Goal: Transaction & Acquisition: Purchase product/service

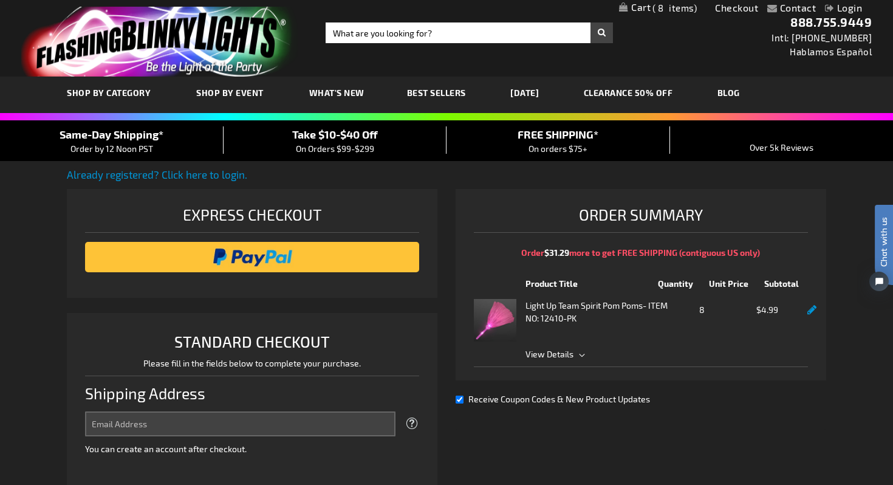
select select "US"
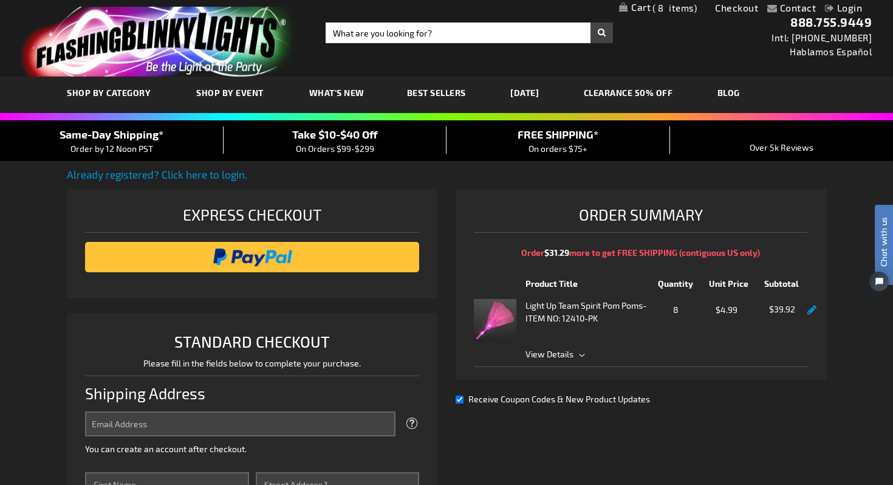
scroll to position [11, 0]
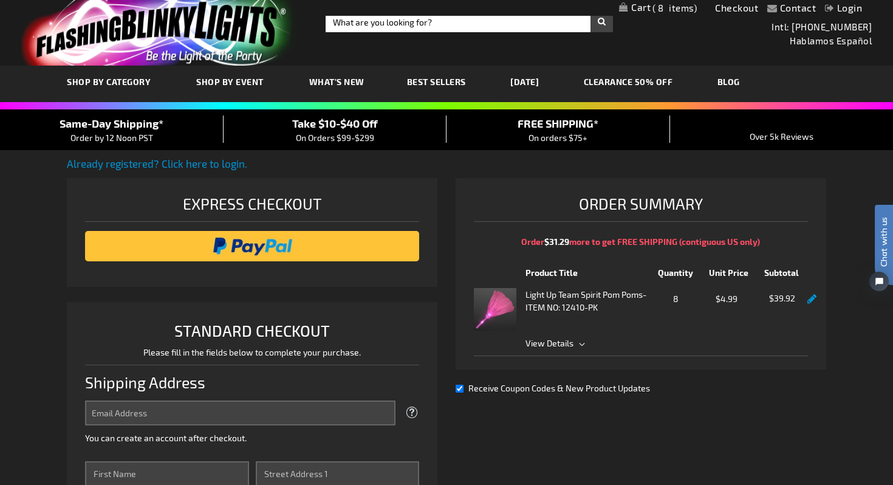
click at [607, 389] on span "Receive Coupon Codes & New Product Updates" at bounding box center [559, 388] width 182 height 10
click at [464, 389] on input "Receive Coupon Codes & New Product Updates" at bounding box center [460, 389] width 8 height 8
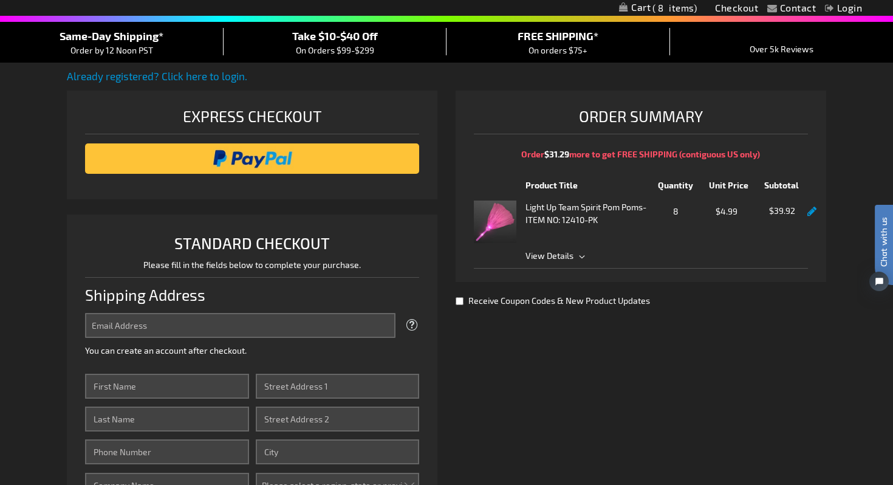
scroll to position [0, 0]
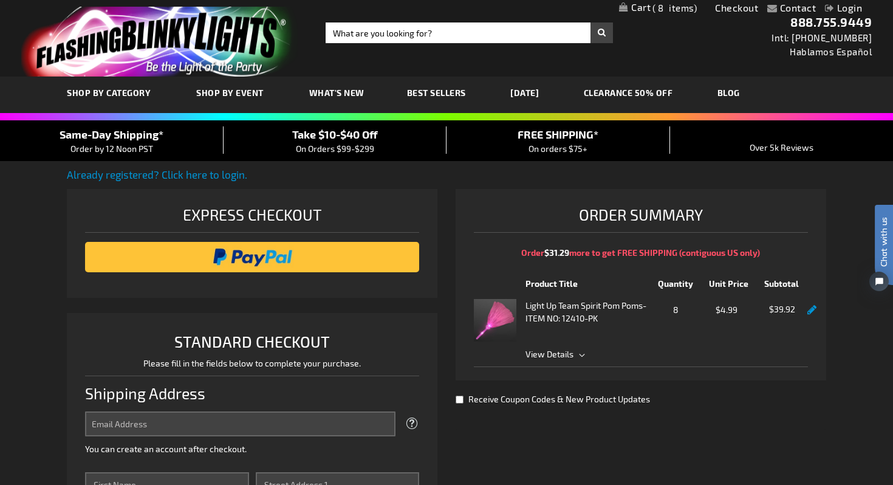
click at [561, 354] on span "View Details" at bounding box center [550, 354] width 48 height 10
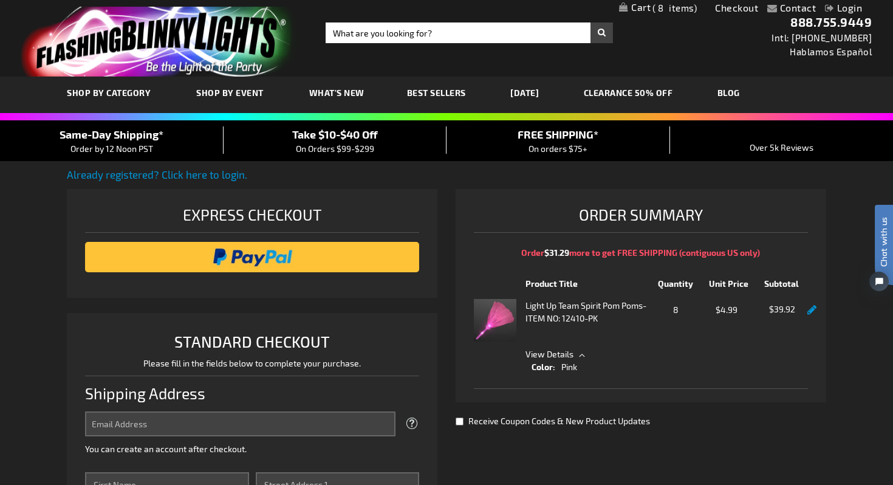
scroll to position [117, 0]
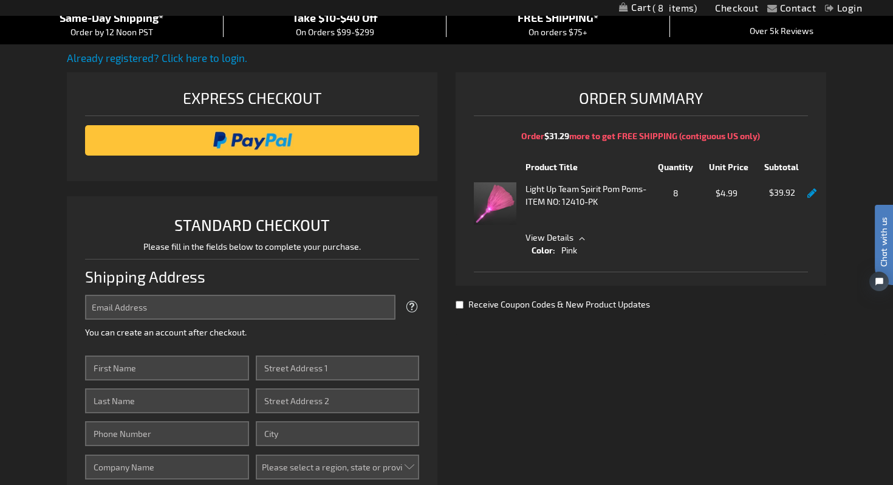
click at [563, 301] on span "Receive Coupon Codes & New Product Updates" at bounding box center [559, 304] width 182 height 10
click at [464, 301] on input "Receive Coupon Codes & New Product Updates" at bounding box center [460, 305] width 8 height 8
checkbox input "true"
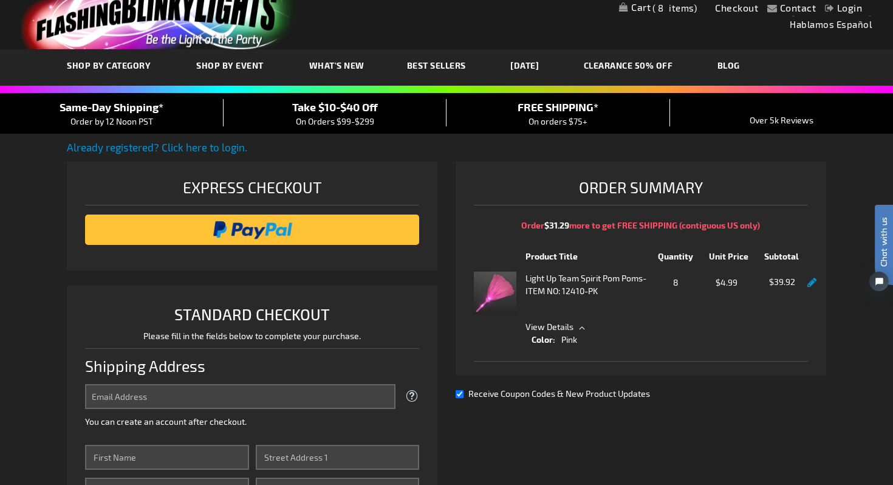
scroll to position [0, 0]
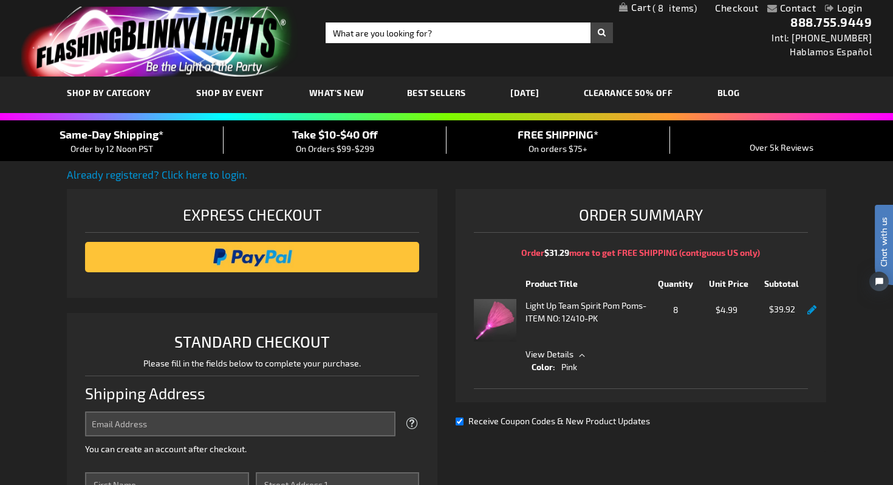
click at [344, 92] on span "What's New" at bounding box center [336, 92] width 55 height 10
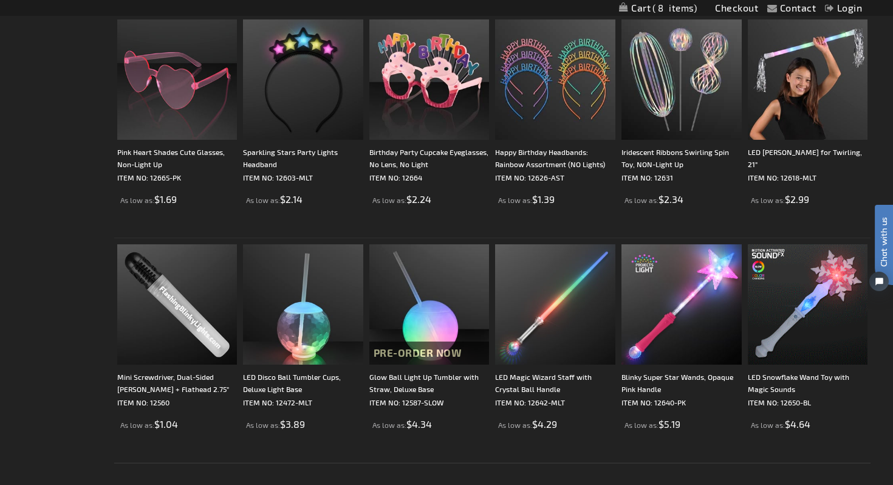
scroll to position [2106, 0]
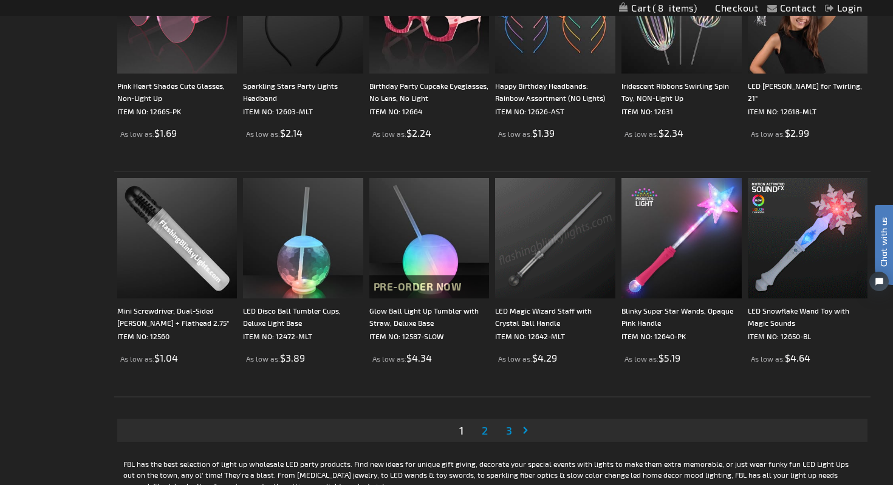
click at [483, 428] on span "2" at bounding box center [485, 429] width 6 height 13
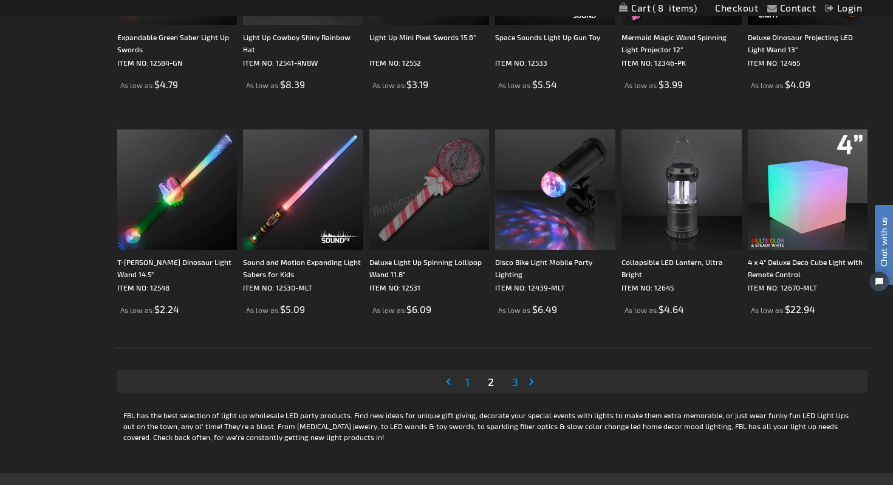
scroll to position [2165, 0]
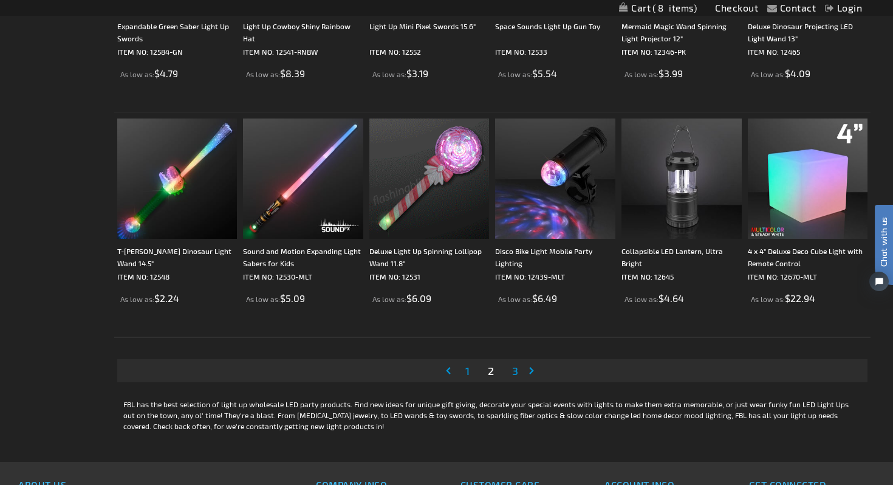
click at [513, 372] on span "3" at bounding box center [515, 370] width 6 height 13
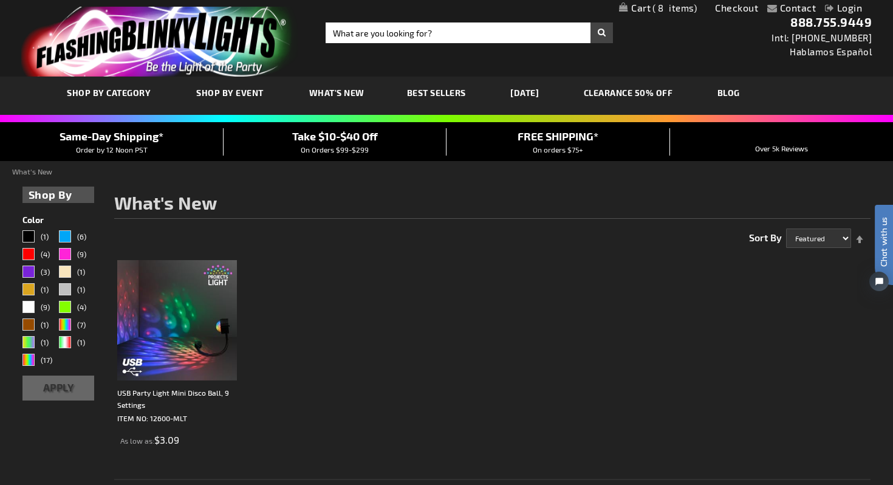
click at [665, 91] on link "CLEARANCE 50% OFF" at bounding box center [629, 92] width 108 height 41
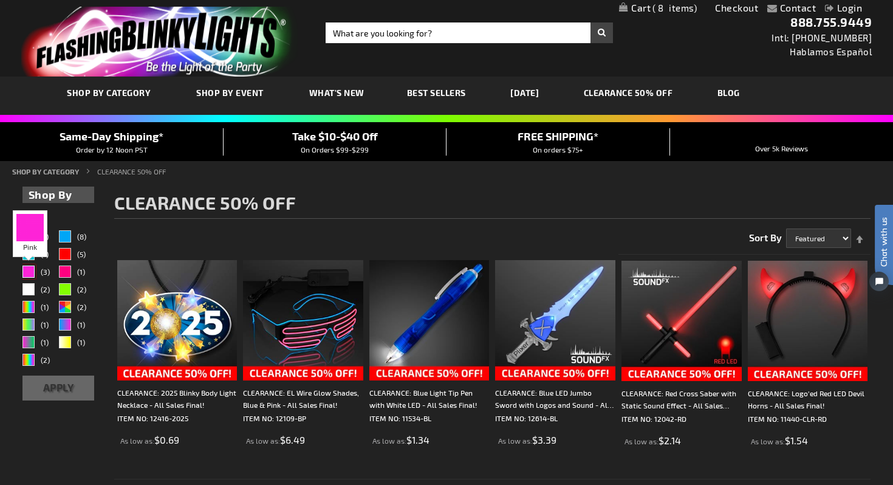
click at [33, 272] on div "Pink" at bounding box center [28, 272] width 12 height 12
click at [67, 268] on div "Fuchsia" at bounding box center [65, 272] width 12 height 12
click at [30, 270] on div "Pink" at bounding box center [28, 272] width 12 height 12
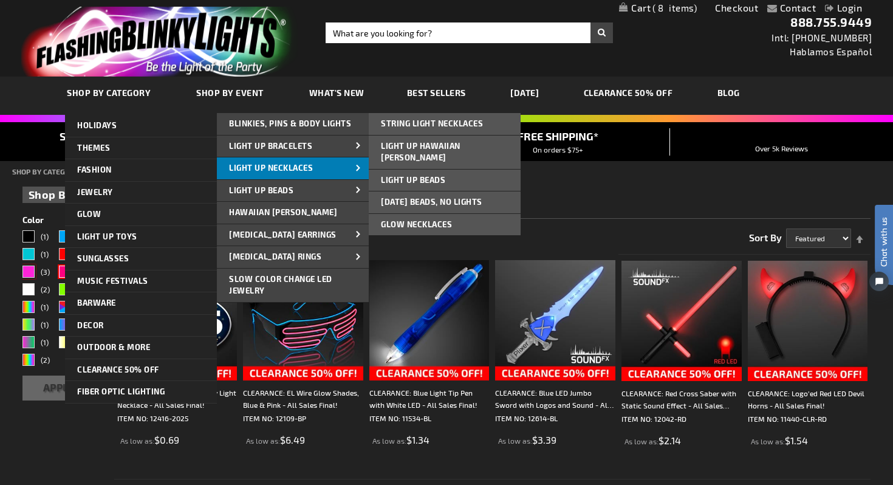
click at [296, 168] on span "Light Up Necklaces" at bounding box center [271, 168] width 84 height 10
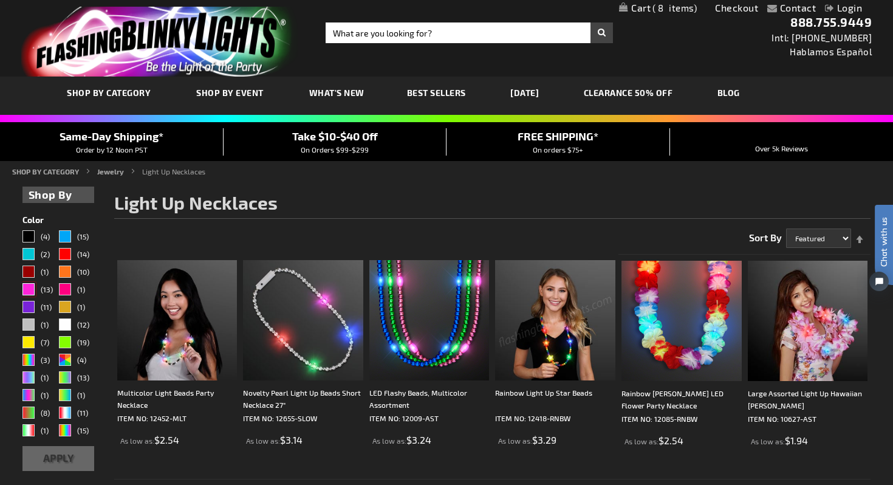
click at [29, 289] on div "Pink" at bounding box center [28, 289] width 12 height 12
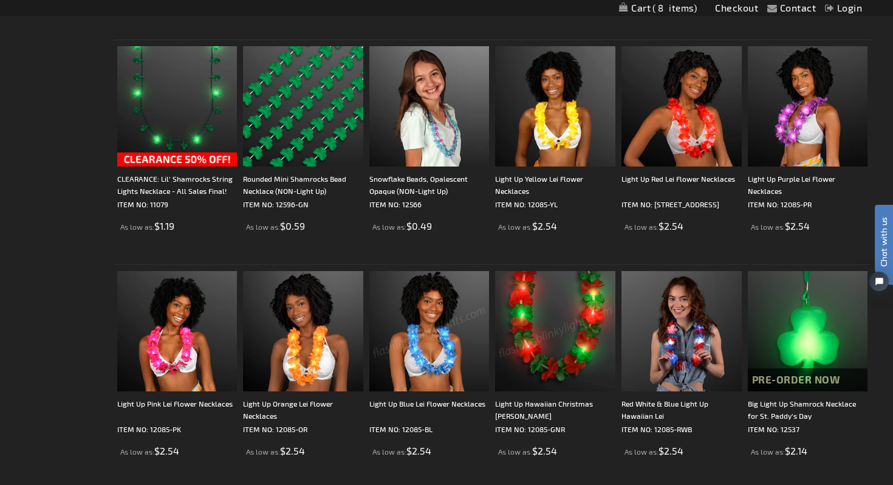
scroll to position [2227, 0]
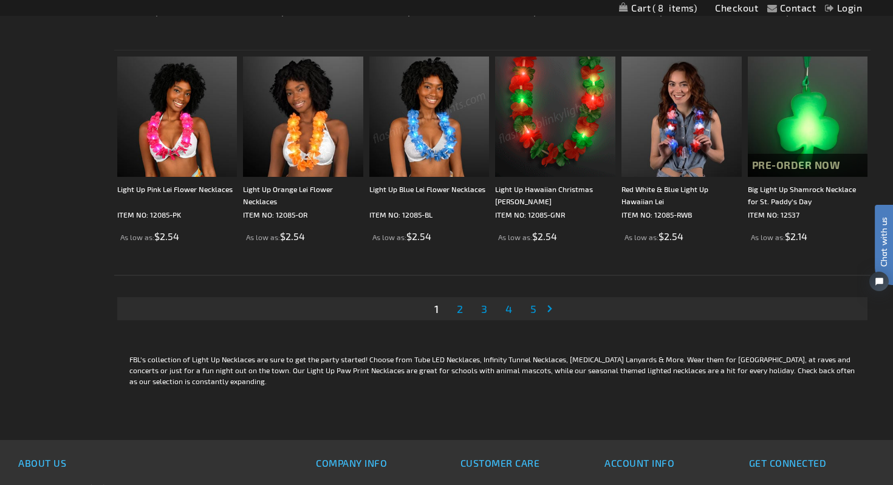
click at [463, 312] on span "2" at bounding box center [460, 308] width 6 height 13
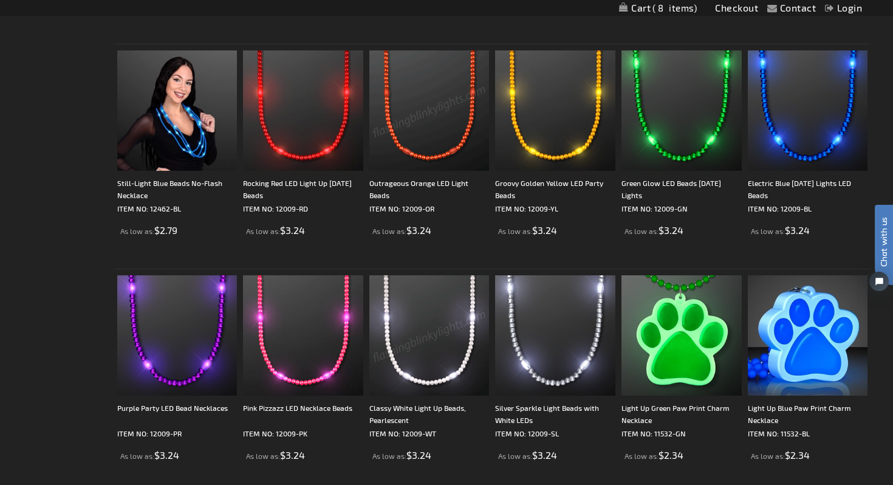
scroll to position [1404, 0]
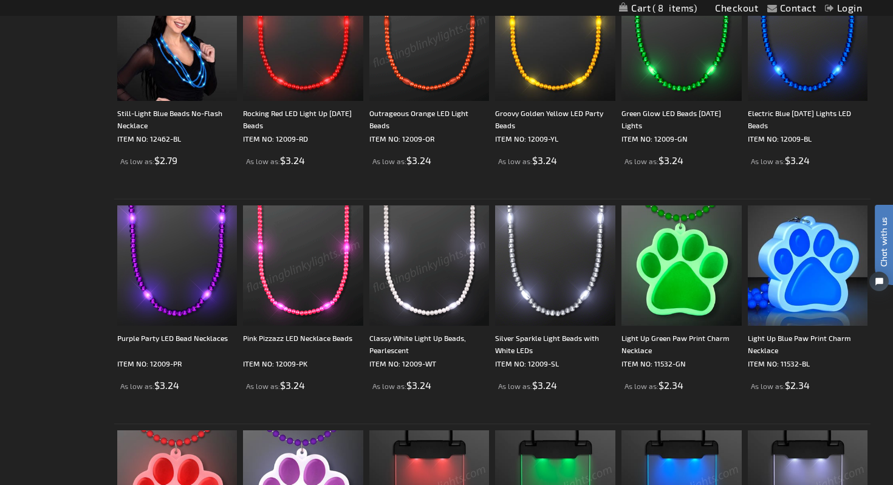
click at [335, 276] on img at bounding box center [303, 265] width 120 height 120
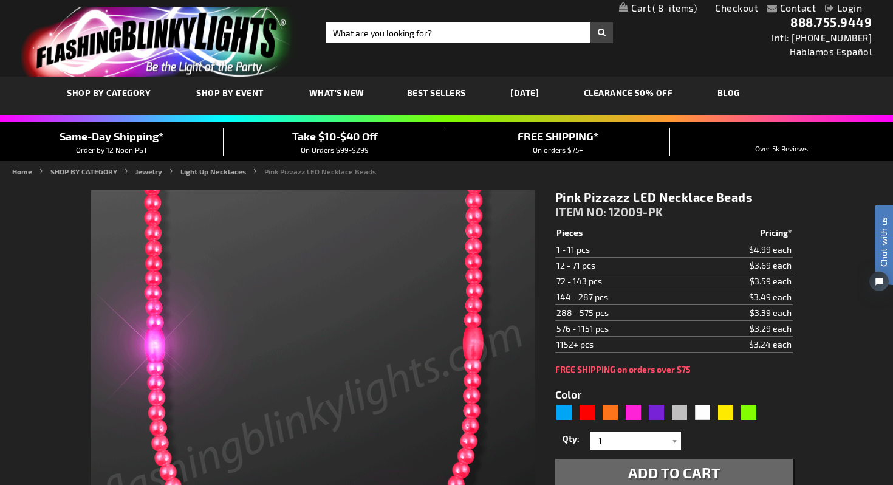
click at [730, 10] on link "Checkout" at bounding box center [736, 8] width 43 height 12
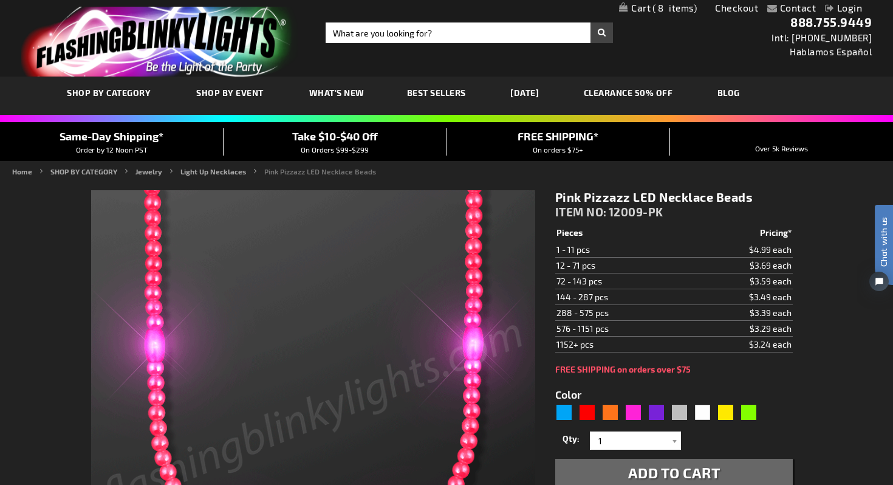
click at [668, 5] on span "8" at bounding box center [675, 7] width 44 height 11
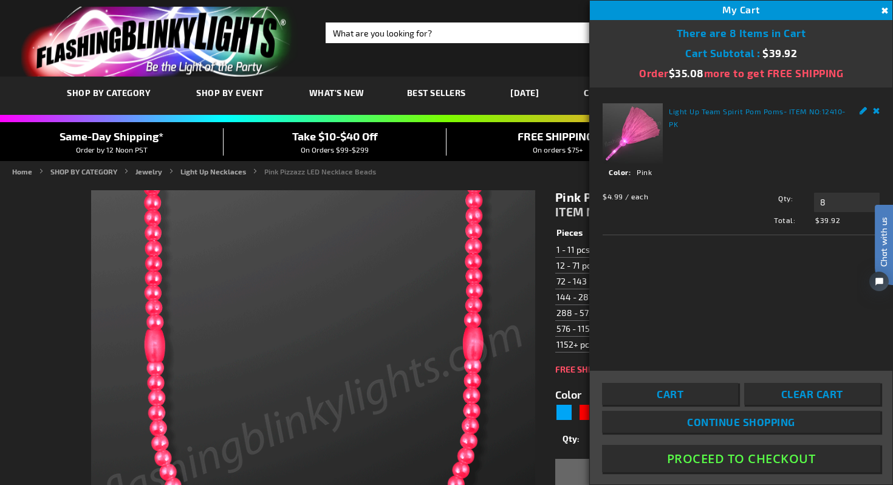
click at [788, 449] on button "Proceed To Checkout" at bounding box center [741, 458] width 278 height 27
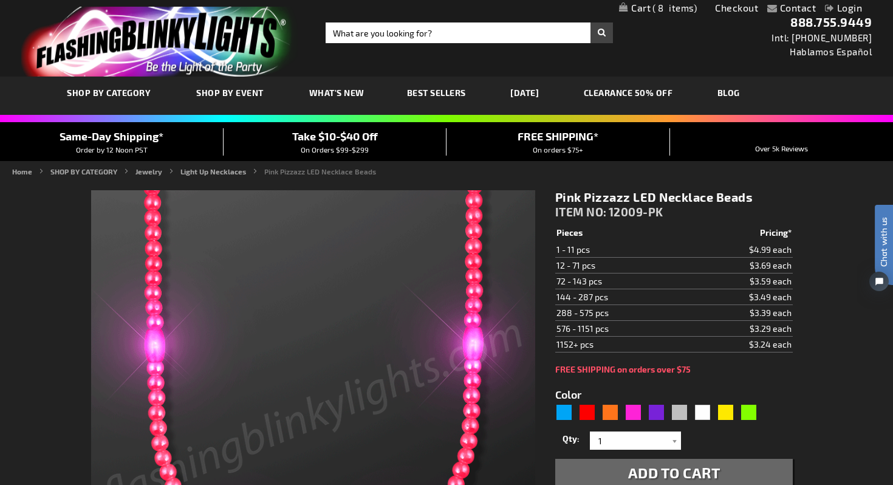
click at [659, 8] on span "8" at bounding box center [675, 7] width 44 height 11
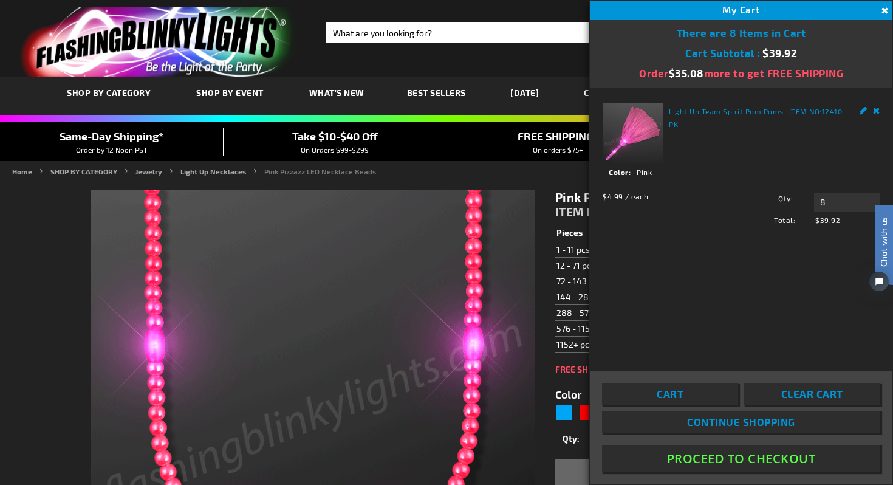
click at [719, 455] on button "Proceed To Checkout" at bounding box center [741, 458] width 278 height 27
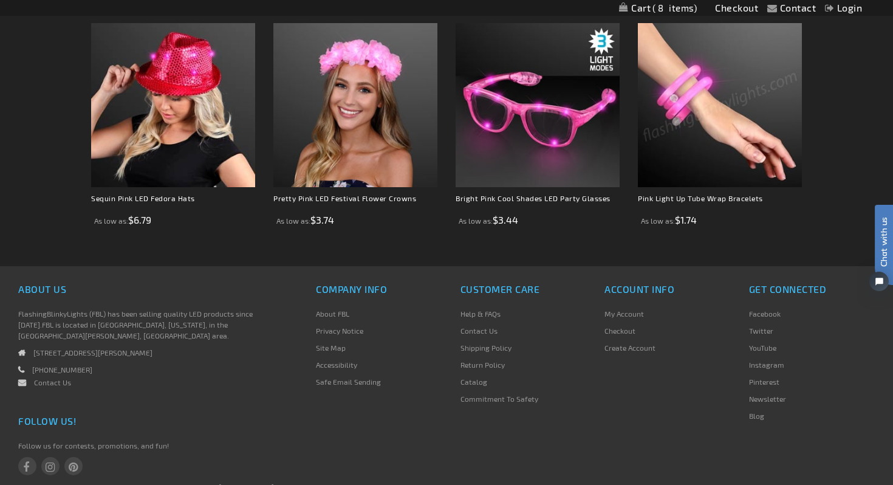
scroll to position [961, 0]
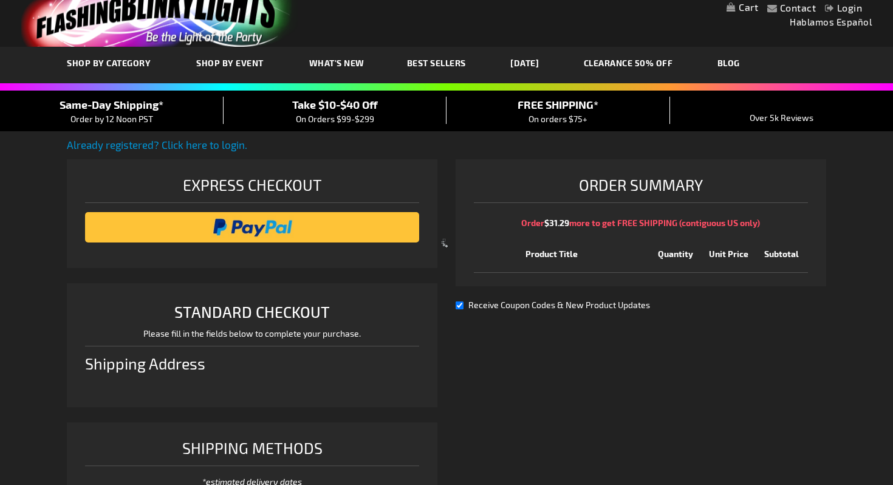
select select "US"
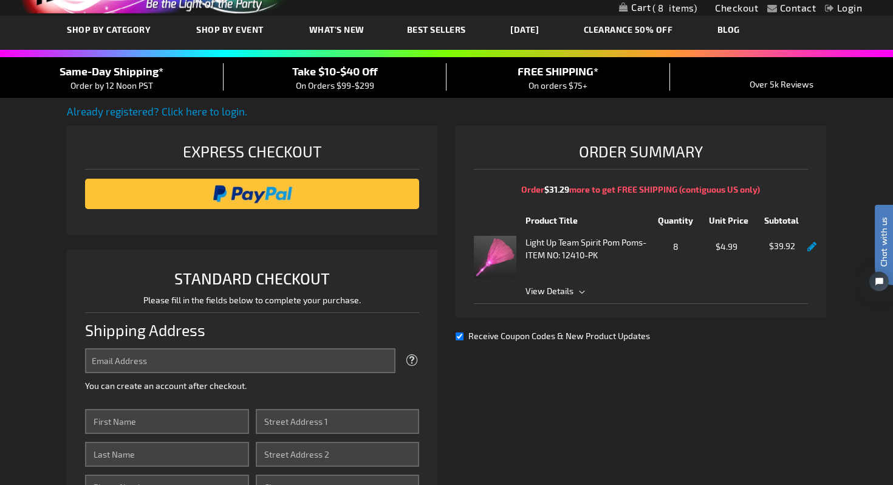
scroll to position [159, 0]
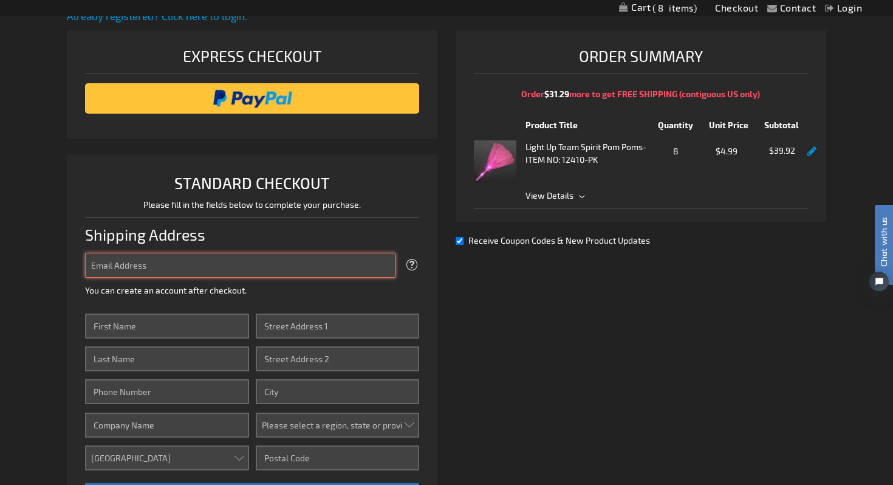
click at [142, 267] on input "Email Address" at bounding box center [240, 265] width 310 height 25
type input "scarlett_smithie_97@yahoo.com"
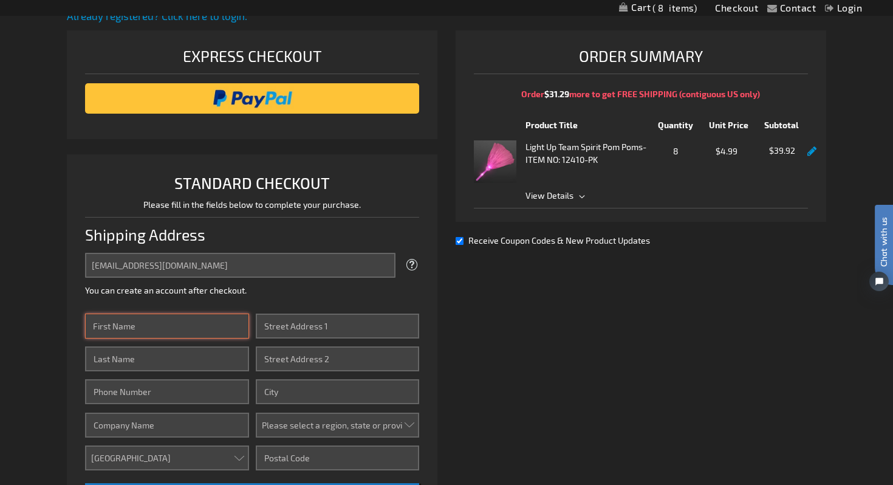
click at [138, 323] on input "First Name" at bounding box center [166, 326] width 163 height 25
type input "Sarah"
type input "Danna"
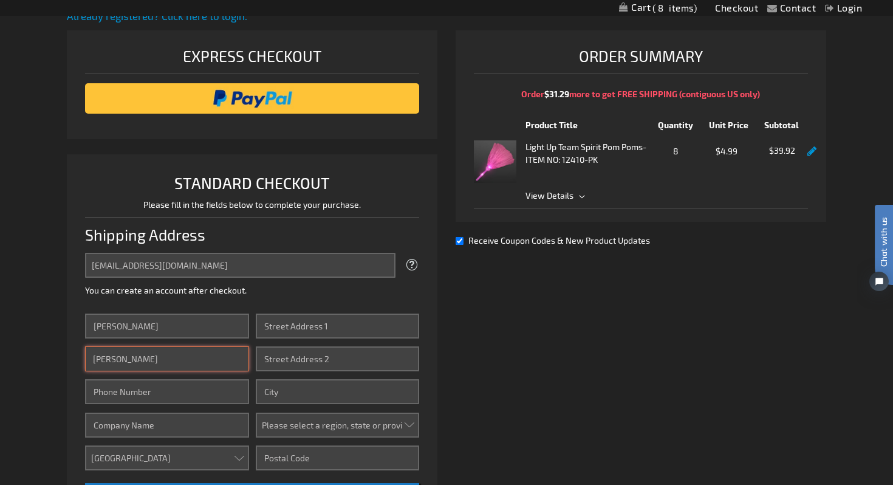
type input "7819626753"
type input "Sarah Danna"
type input "45 Evelyn Way"
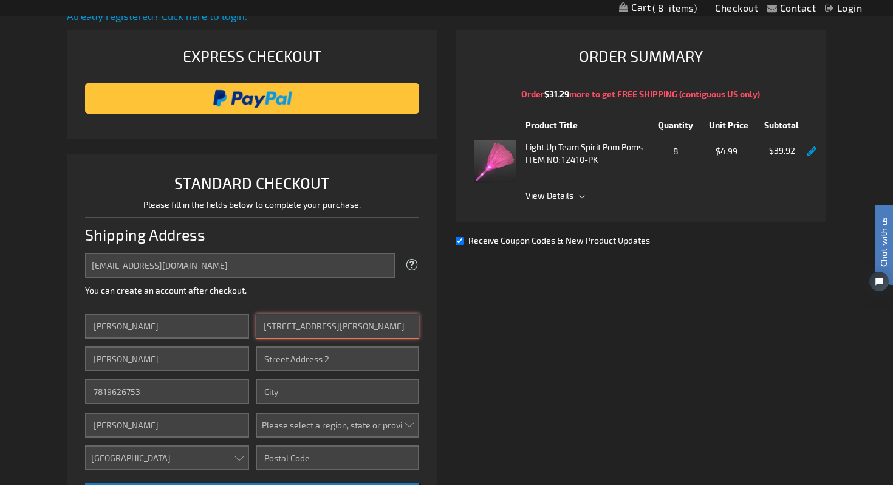
type input "Evelyn Way"
type input "Canton"
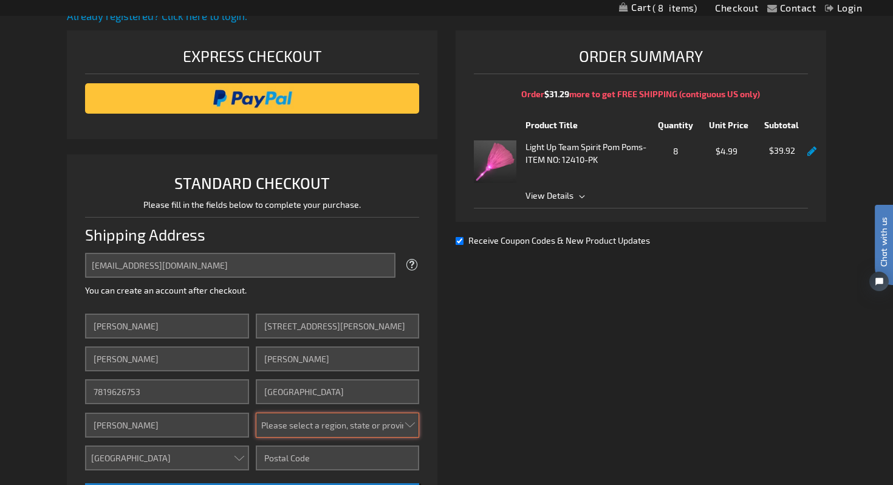
select select "32"
type input "02021"
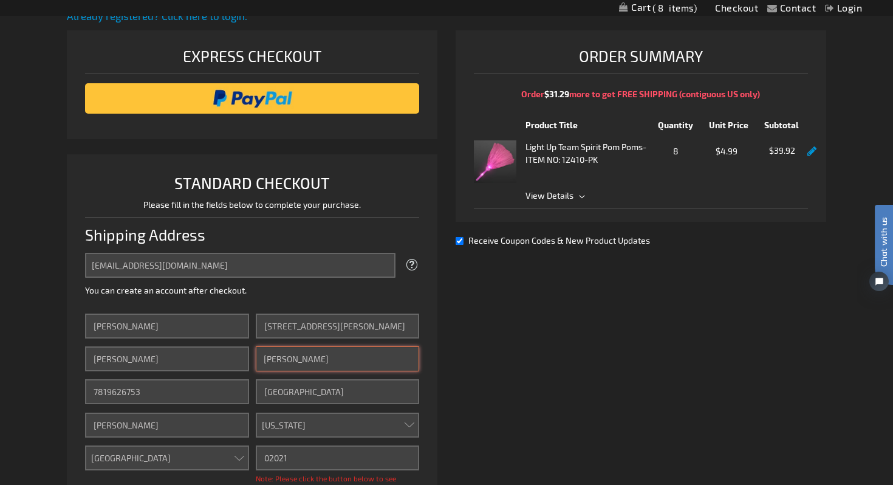
drag, startPoint x: 320, startPoint y: 363, endPoint x: 230, endPoint y: 363, distance: 89.9
click at [230, 363] on div "First Name Sarah Last Name Danna Phone Number 7819626753 Company Sarah Danna Co…" at bounding box center [252, 420] width 334 height 213
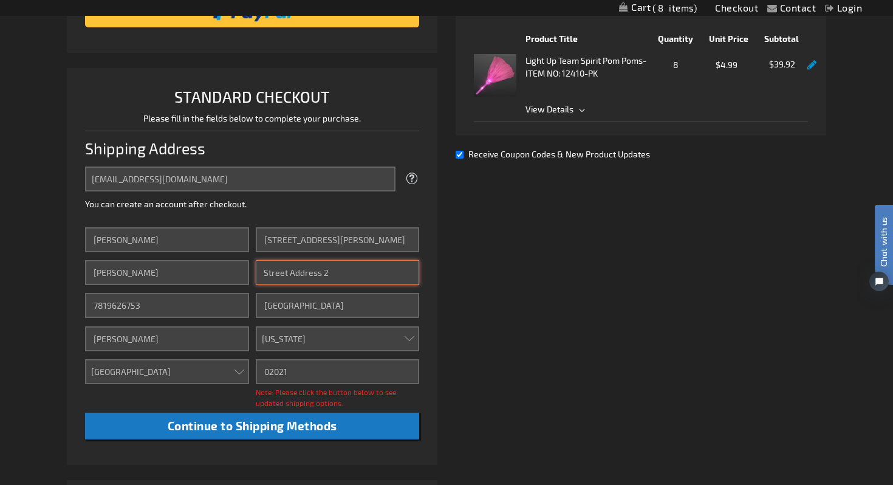
scroll to position [306, 0]
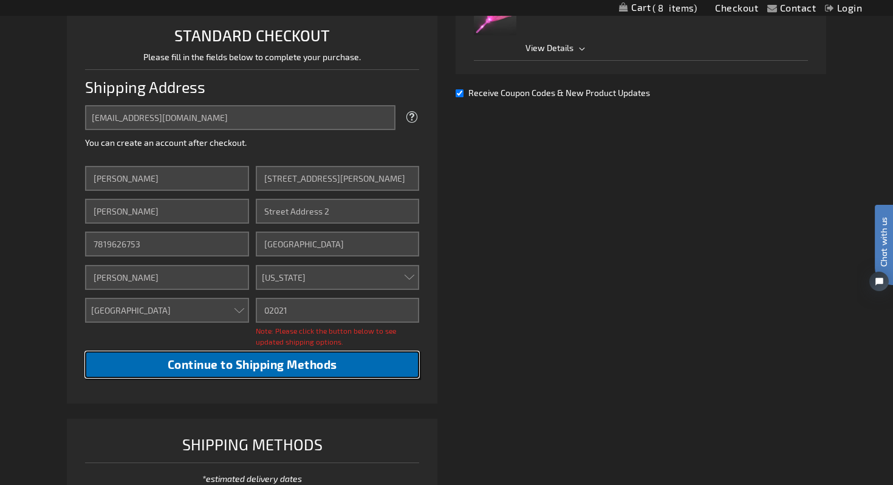
click at [270, 354] on button "Continue to Shipping Methods" at bounding box center [252, 364] width 334 height 27
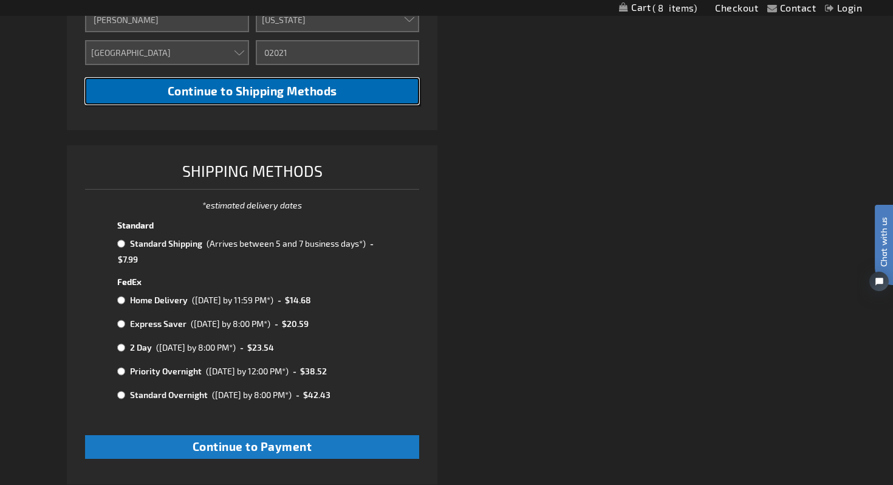
scroll to position [565, 0]
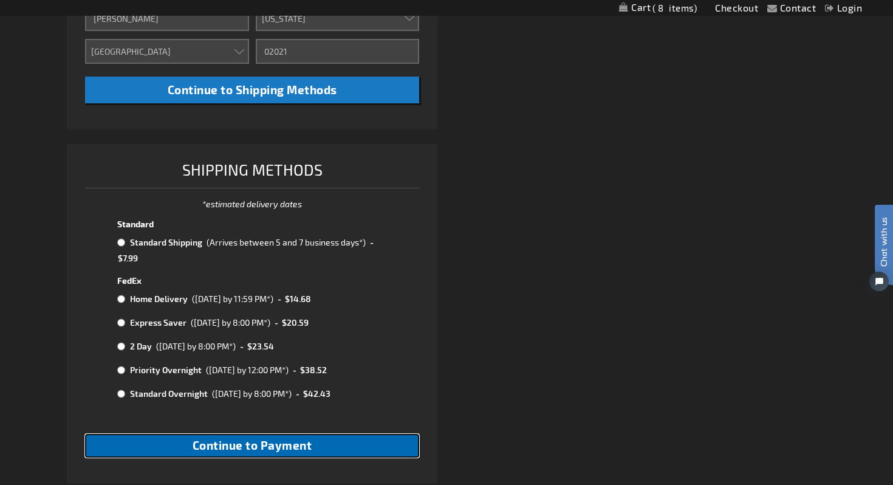
click at [258, 442] on span "Continue to Payment" at bounding box center [253, 445] width 120 height 14
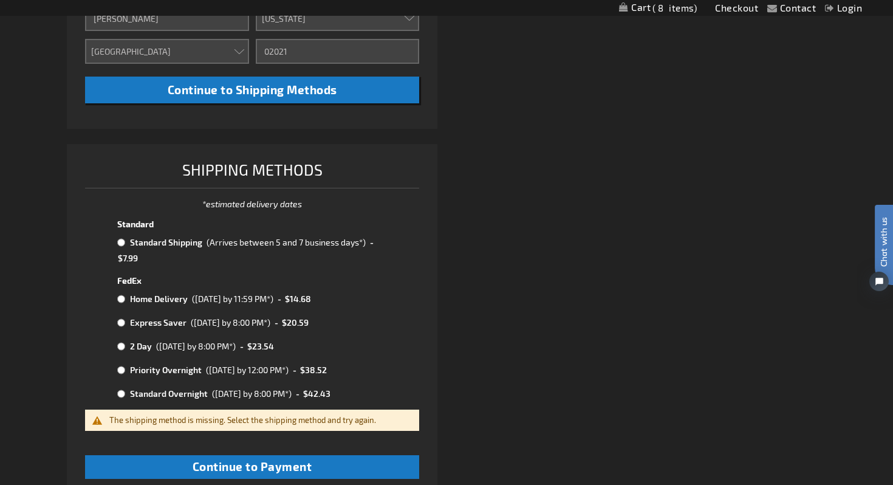
click at [121, 244] on input "radio" at bounding box center [121, 243] width 8 height 10
radio input "true"
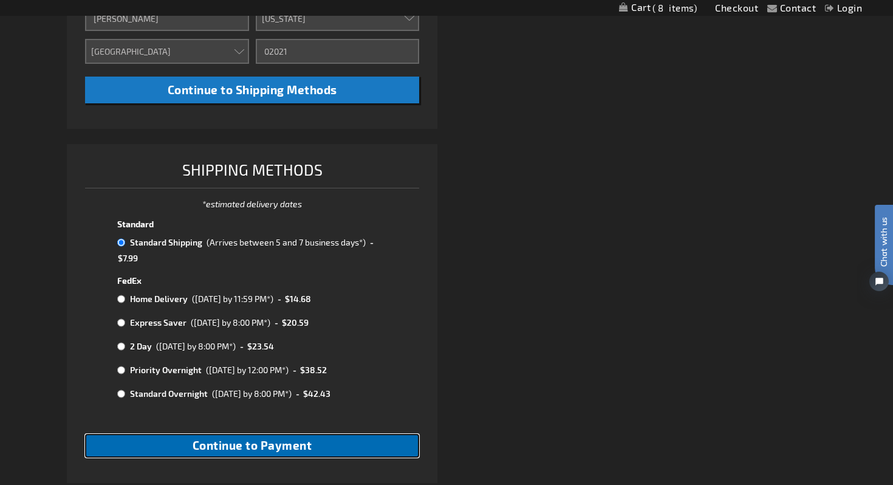
click at [246, 453] on button "Continue to Payment" at bounding box center [252, 446] width 334 height 24
checkbox input "true"
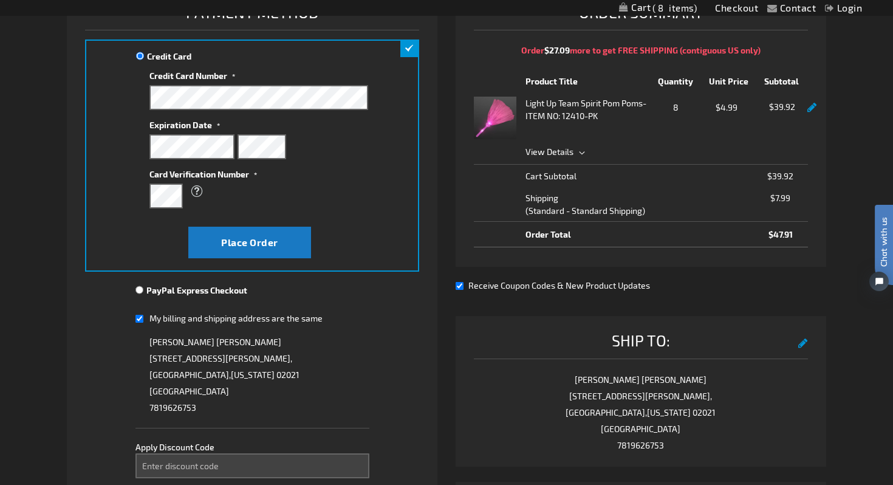
scroll to position [222, 0]
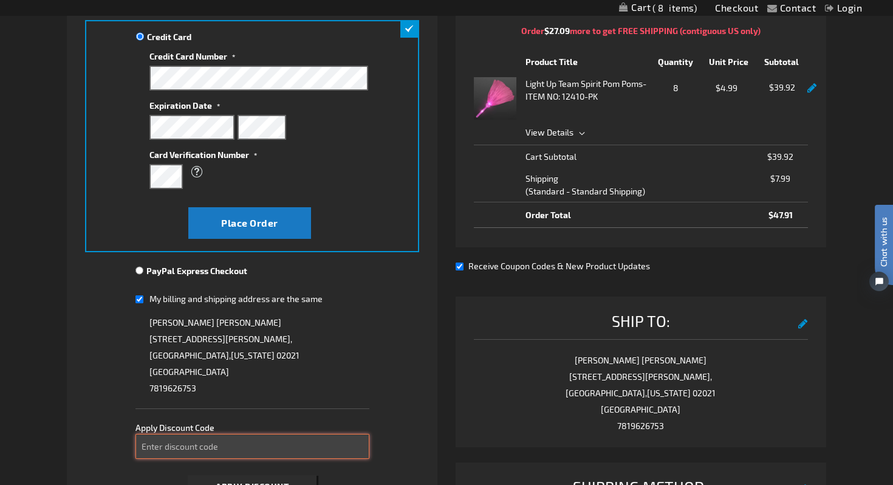
click at [190, 449] on input "Enter discount code" at bounding box center [252, 446] width 234 height 25
type input "r"
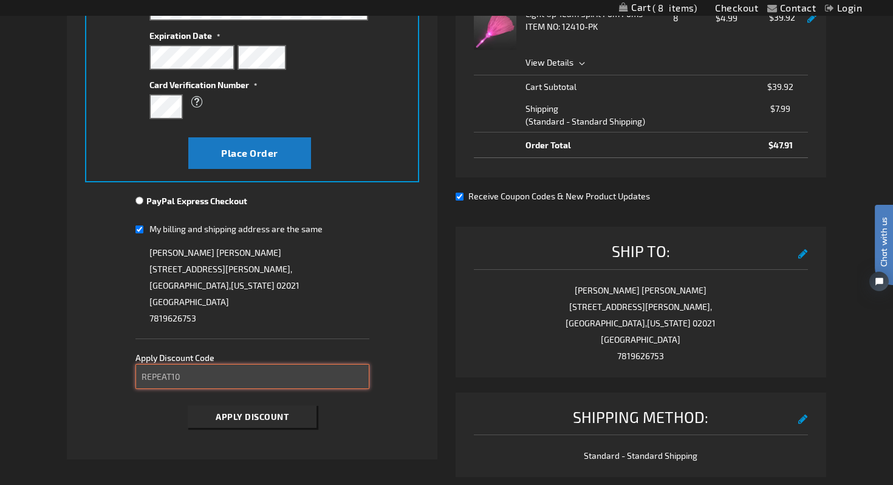
scroll to position [308, 0]
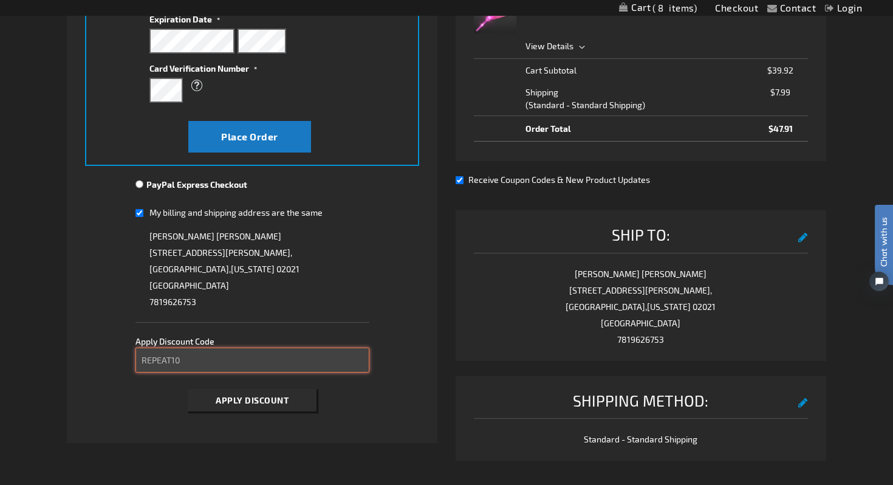
type input "REPEAT10"
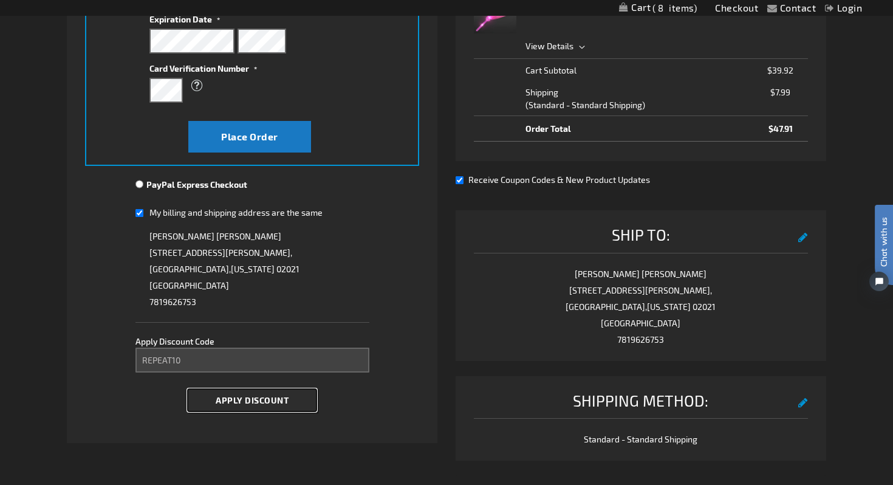
click at [256, 397] on span "Apply Discount" at bounding box center [252, 400] width 73 height 10
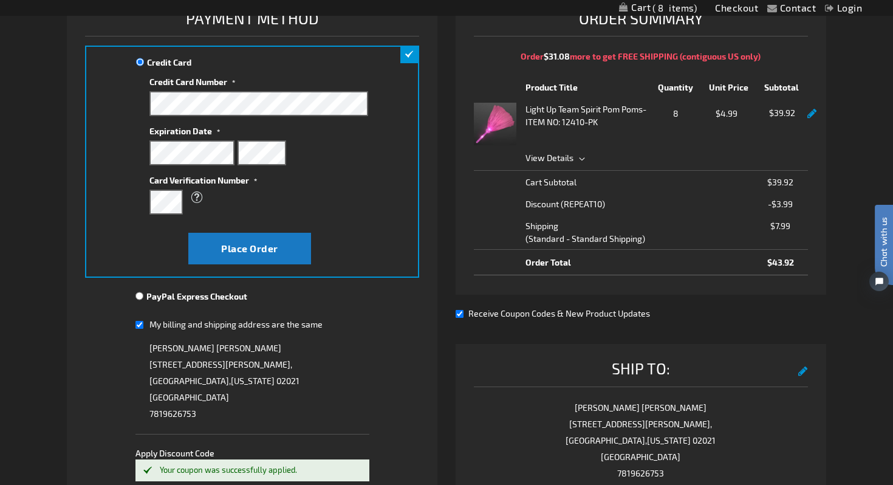
scroll to position [112, 0]
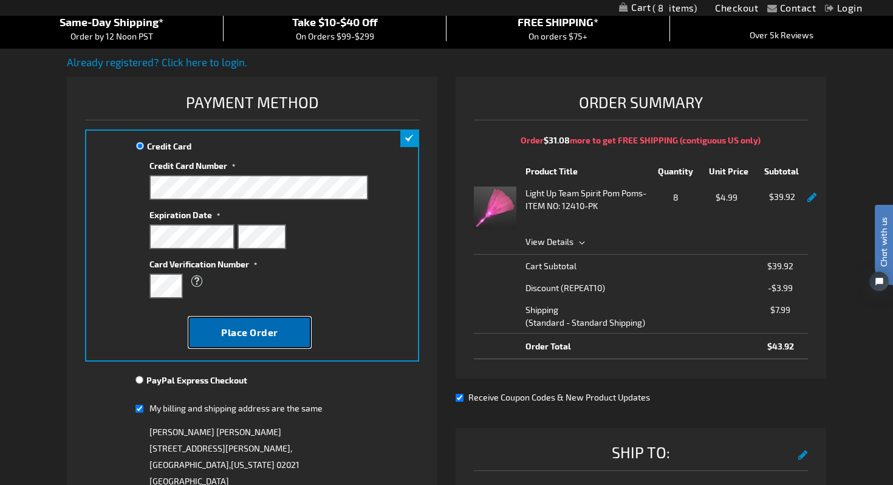
click at [202, 332] on button "Place Order" at bounding box center [249, 333] width 123 height 32
